Goal: Task Accomplishment & Management: Use online tool/utility

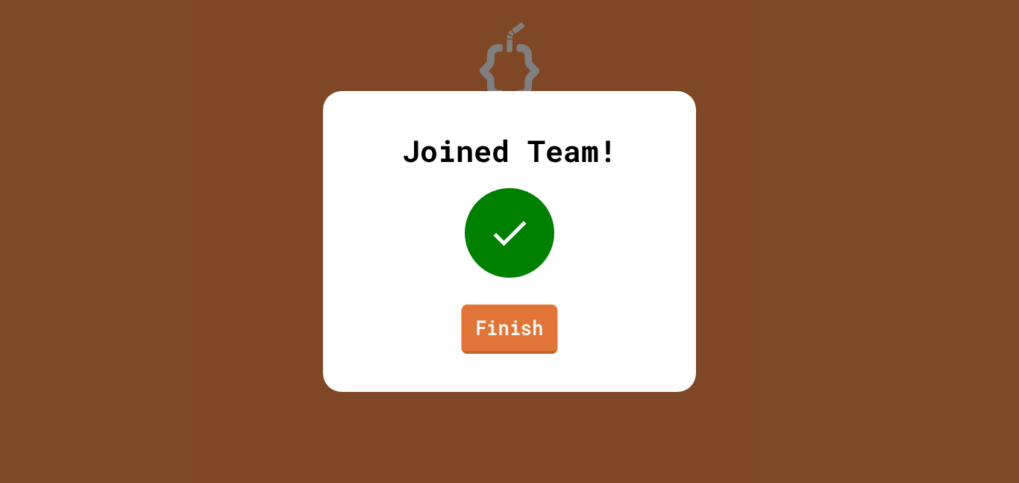
click at [516, 307] on link "Finish" at bounding box center [509, 328] width 96 height 49
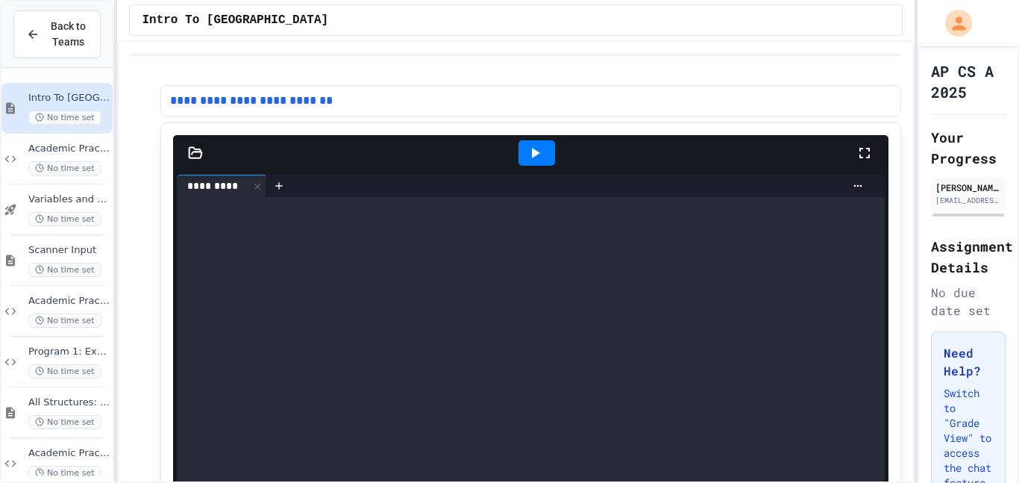
scroll to position [124, 0]
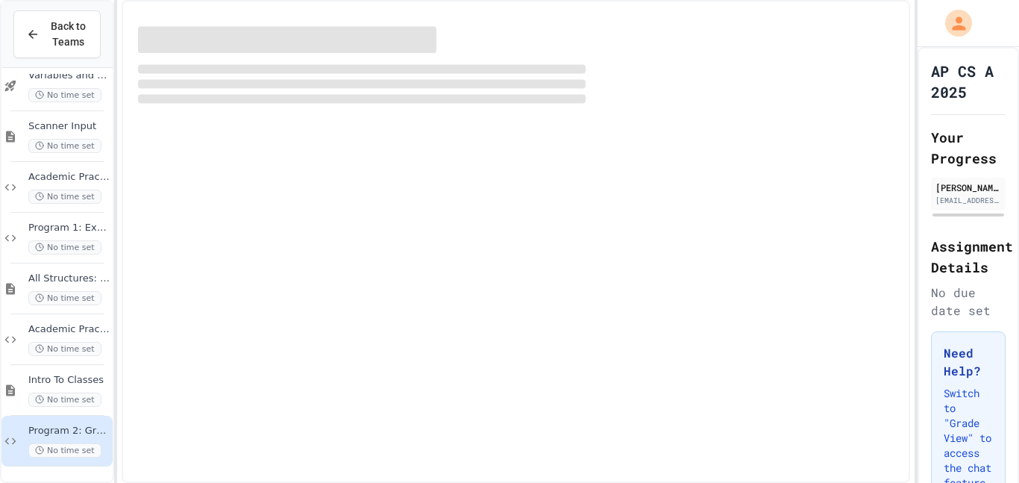
scroll to position [106, 0]
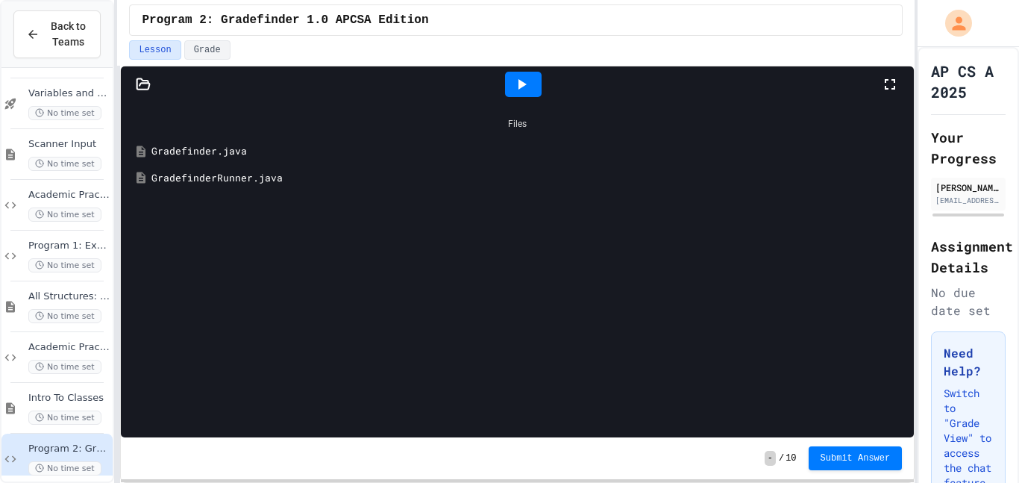
click at [205, 152] on div "Gradefinder.java" at bounding box center [528, 151] width 754 height 15
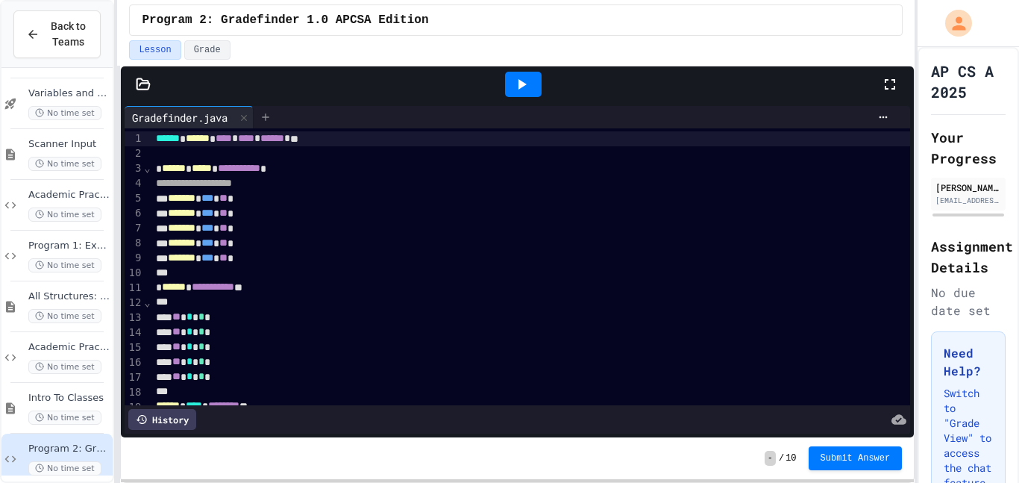
click at [261, 115] on div at bounding box center [266, 117] width 24 height 22
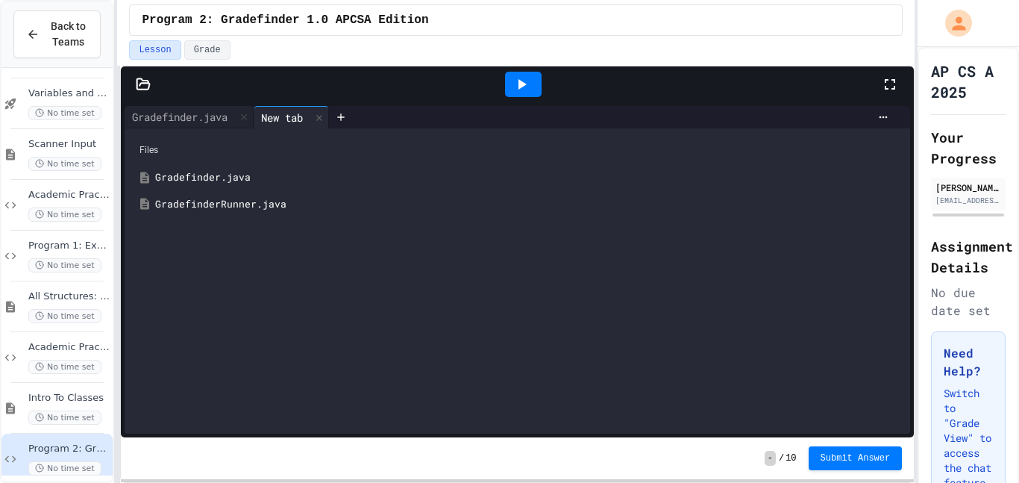
click at [195, 197] on div "GradefinderRunner.java" at bounding box center [528, 204] width 746 height 15
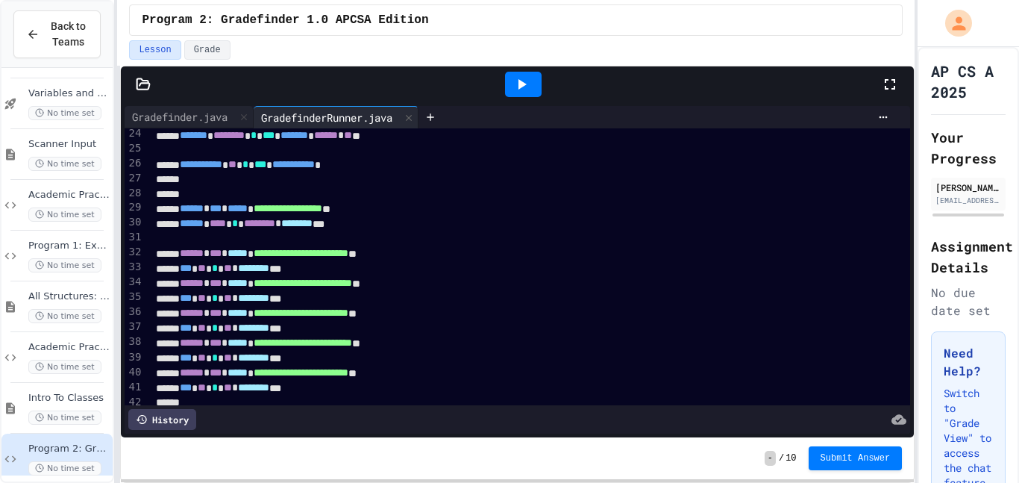
scroll to position [385, 0]
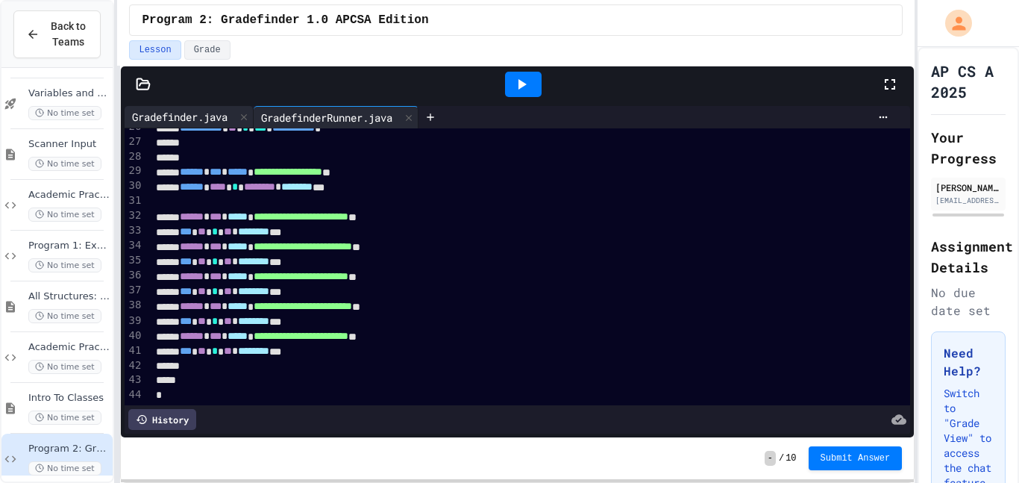
click at [204, 107] on div "Gradefinder.java" at bounding box center [189, 117] width 129 height 22
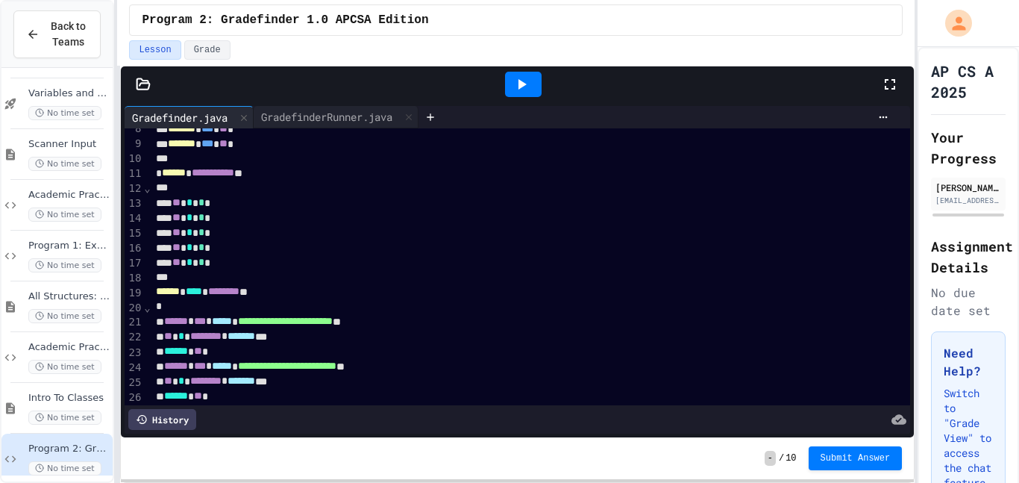
scroll to position [111, 0]
